Goal: Transaction & Acquisition: Book appointment/travel/reservation

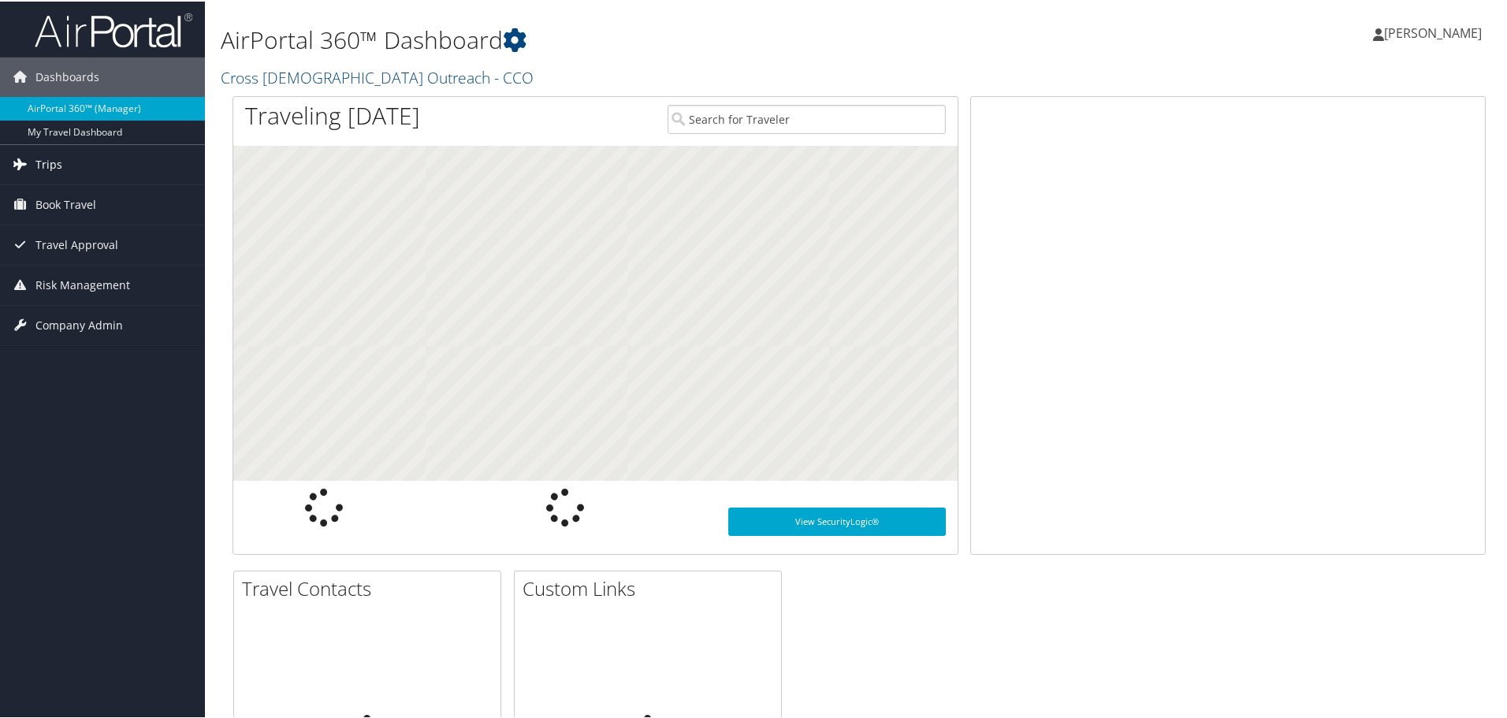
click at [48, 162] on span "Trips" at bounding box center [48, 162] width 27 height 39
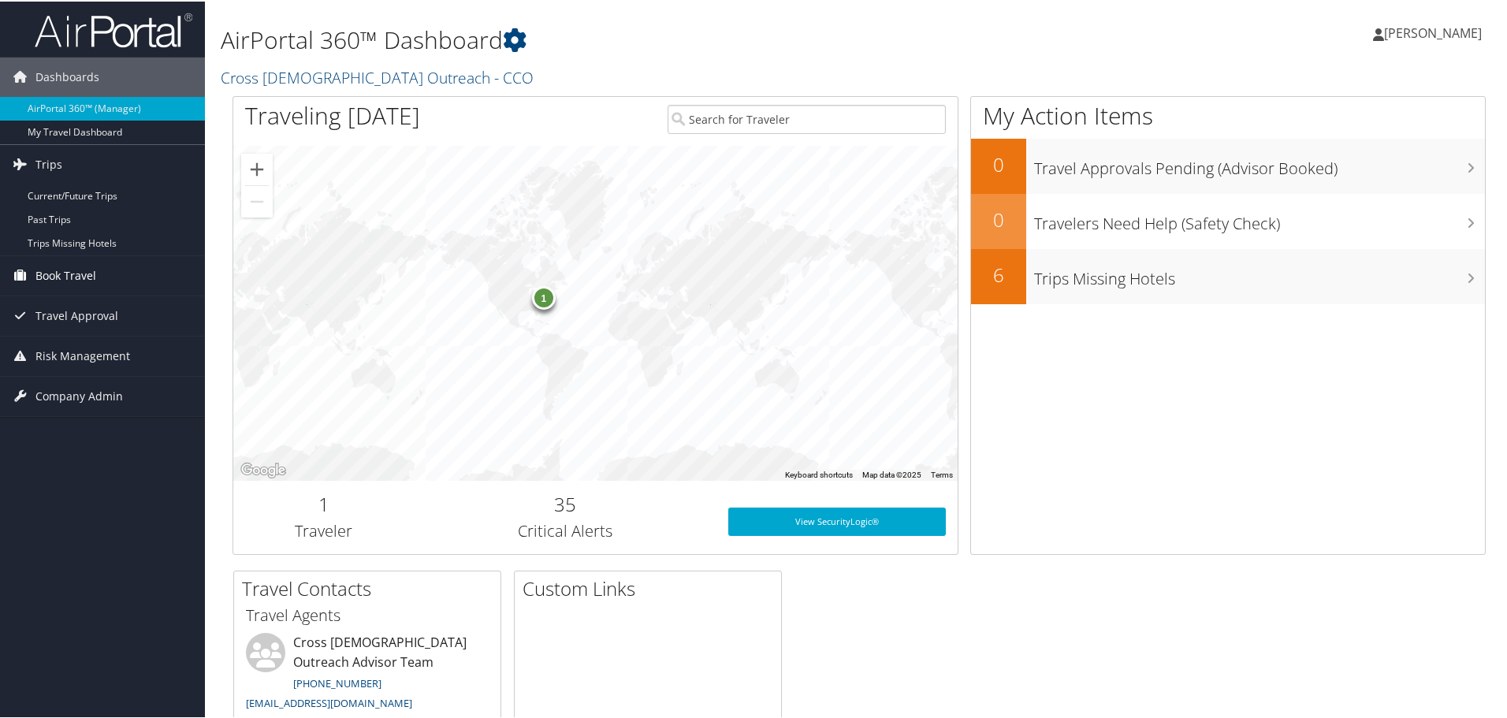
click at [62, 280] on span "Book Travel" at bounding box center [65, 274] width 61 height 39
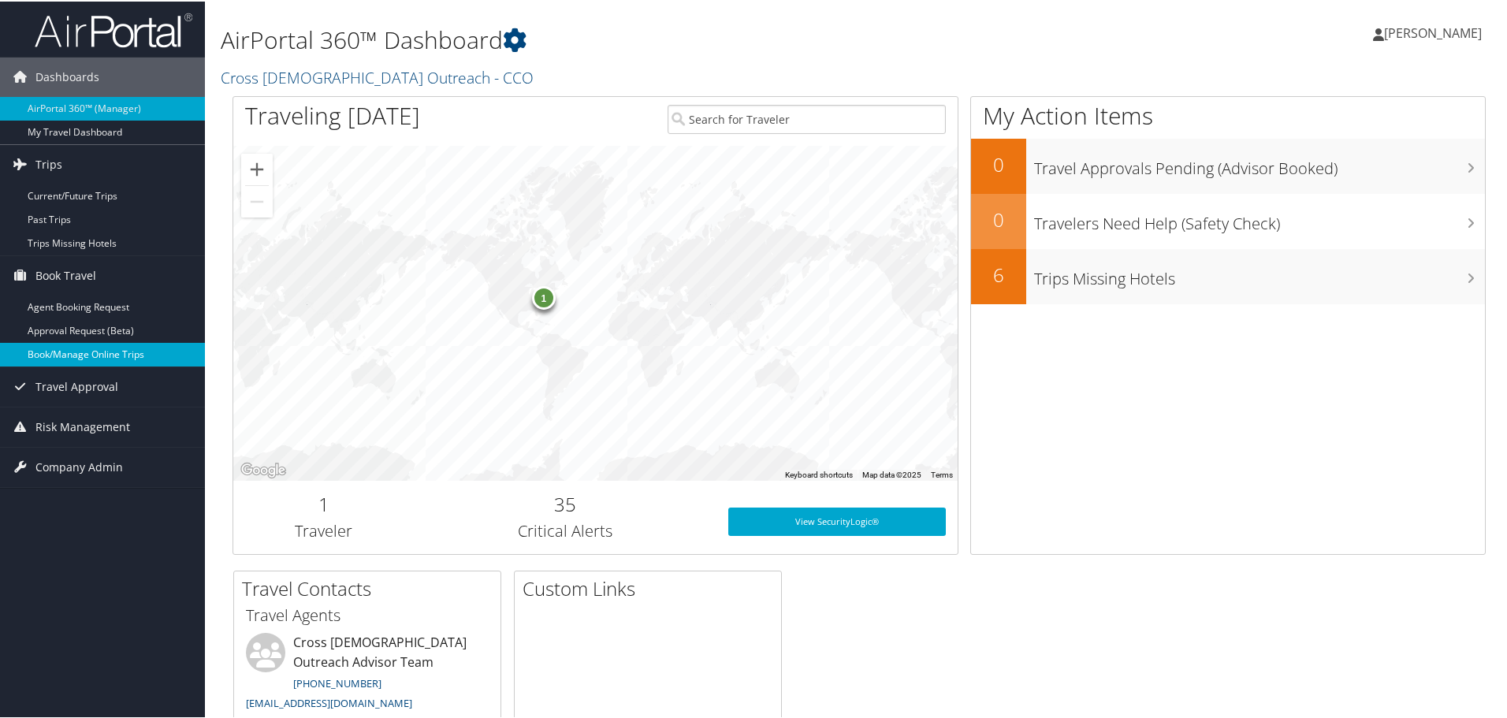
click at [67, 348] on link "Book/Manage Online Trips" at bounding box center [102, 353] width 205 height 24
